Goal: Transaction & Acquisition: Purchase product/service

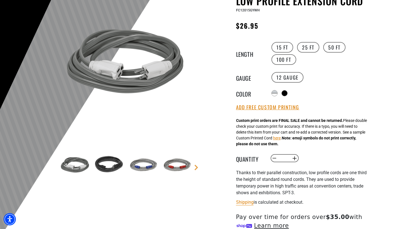
scroll to position [56, 0]
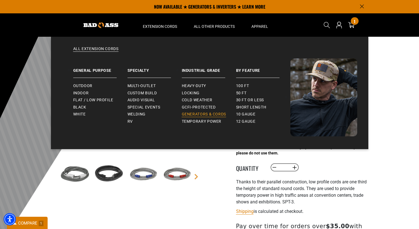
click at [215, 114] on span "Generators & Cords" at bounding box center [204, 114] width 45 height 5
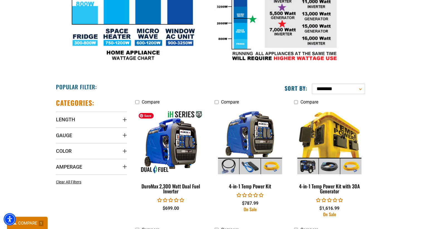
scroll to position [231, 0]
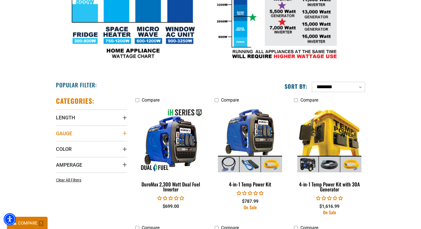
click at [122, 136] on summary "Gauge" at bounding box center [91, 134] width 71 height 16
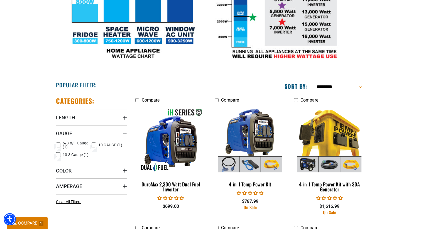
click at [96, 145] on icon at bounding box center [94, 145] width 4 height 7
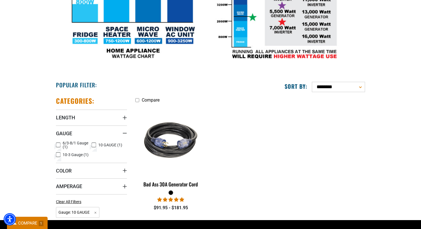
click at [58, 155] on icon at bounding box center [58, 154] width 4 height 7
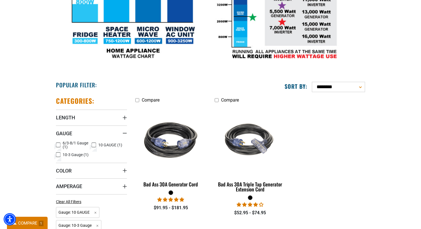
click at [94, 145] on icon at bounding box center [93, 145] width 3 height 3
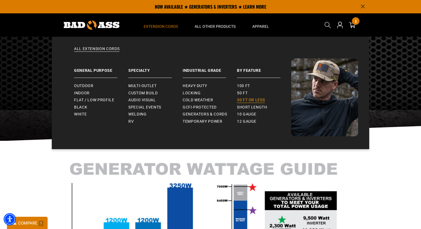
click at [265, 100] on span "30 ft or less" at bounding box center [251, 100] width 28 height 5
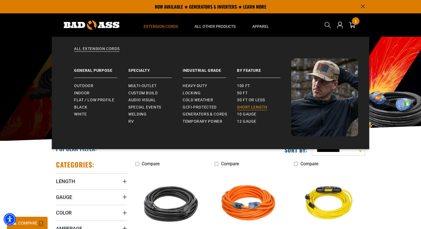
click at [251, 106] on span "Short Length" at bounding box center [252, 107] width 30 height 5
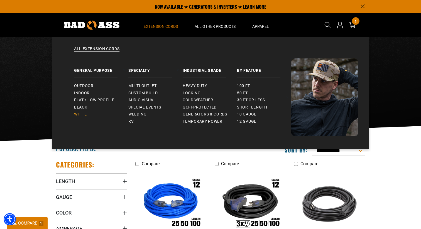
click at [81, 113] on span "White" at bounding box center [80, 114] width 13 height 5
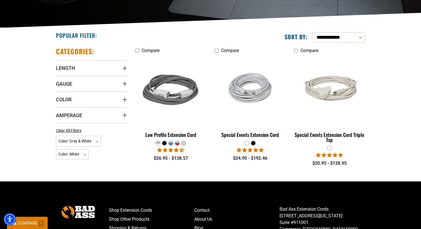
scroll to position [115, 0]
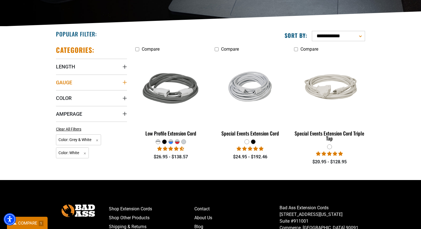
click at [99, 89] on summary "Gauge" at bounding box center [91, 83] width 71 height 16
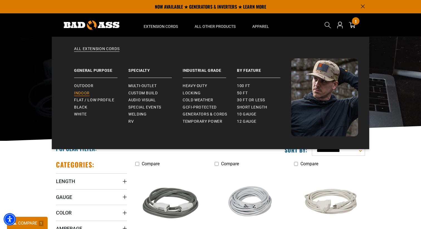
click at [81, 93] on span "Indoor" at bounding box center [82, 93] width 16 height 5
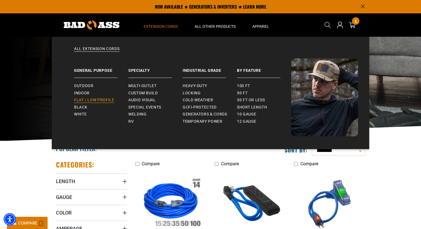
click at [92, 99] on span "Flat / Low Profile" at bounding box center [94, 100] width 40 height 5
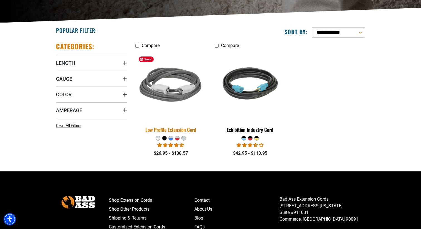
scroll to position [124, 0]
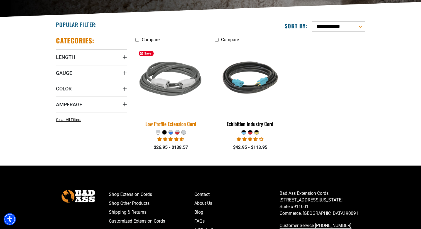
click at [171, 89] on img at bounding box center [171, 79] width 78 height 71
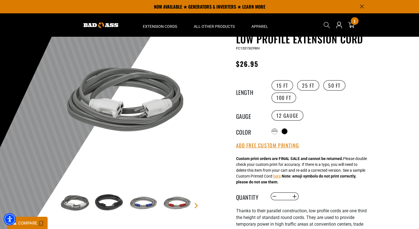
scroll to position [14, 0]
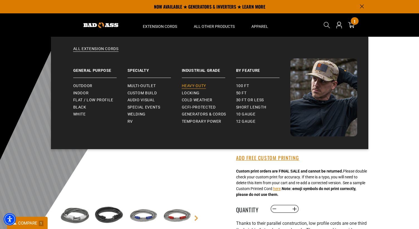
click at [191, 85] on span "Heavy-Duty" at bounding box center [194, 86] width 24 height 5
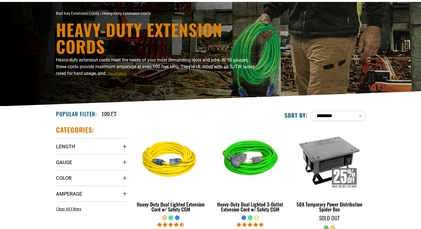
scroll to position [59, 0]
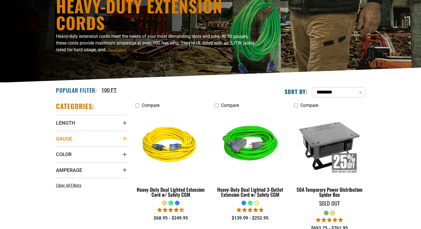
click at [104, 134] on summary "Gauge" at bounding box center [91, 139] width 71 height 16
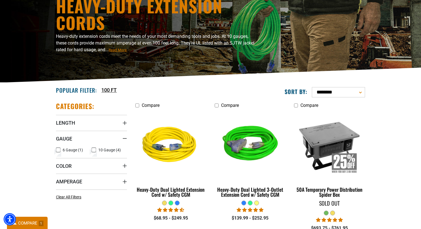
click at [99, 149] on span "10 Gauge (4)" at bounding box center [109, 150] width 23 height 4
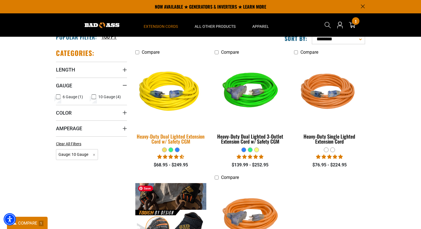
scroll to position [110, 0]
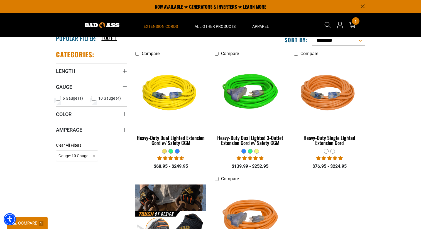
click at [327, 151] on div at bounding box center [326, 151] width 4 height 4
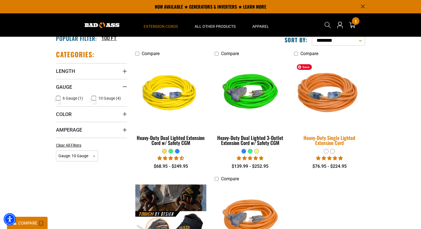
click at [331, 120] on img at bounding box center [330, 93] width 78 height 71
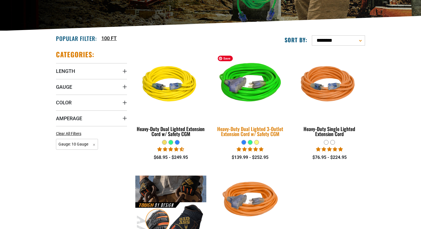
click at [257, 137] on div "Heavy-Duty Dual Lighted 3-Outlet Extension Cord w/ Safety CGM" at bounding box center [250, 132] width 71 height 10
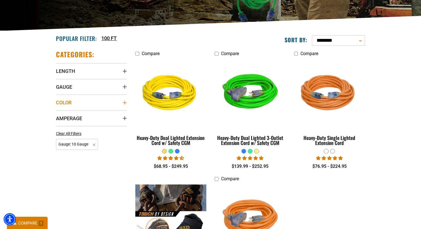
click at [84, 104] on summary "Color" at bounding box center [91, 103] width 71 height 16
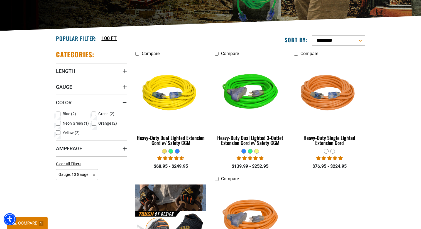
scroll to position [59, 0]
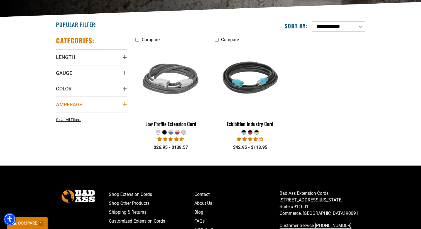
click at [89, 105] on summary "Amperage" at bounding box center [91, 105] width 71 height 16
